Goal: Navigation & Orientation: Find specific page/section

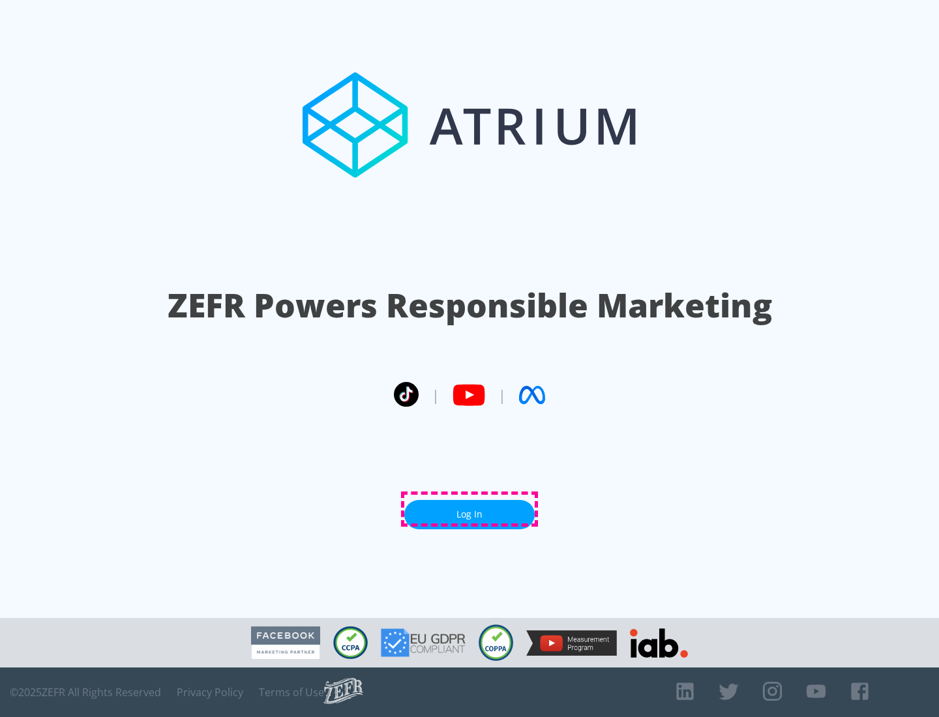
click at [469, 509] on link "Log In" at bounding box center [469, 514] width 130 height 29
